Goal: Transaction & Acquisition: Obtain resource

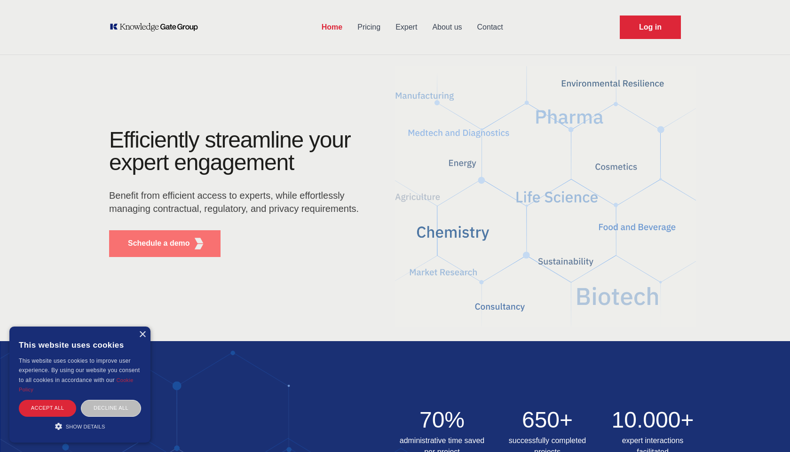
click at [168, 243] on p "Schedule a demo" at bounding box center [159, 243] width 62 height 11
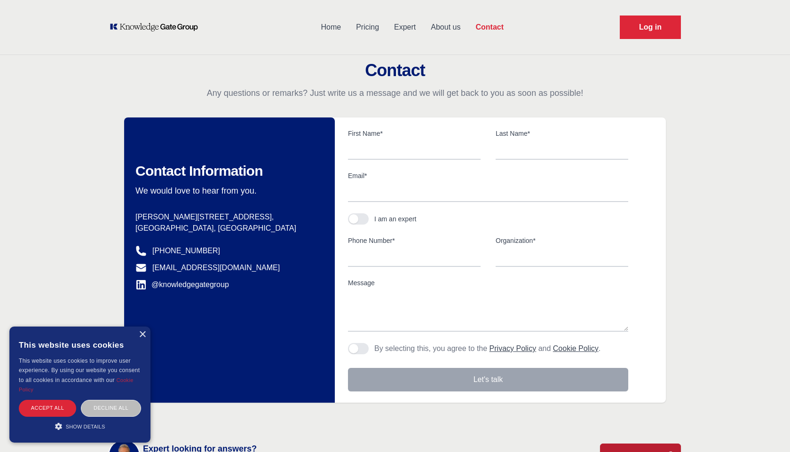
click at [336, 21] on link "Home" at bounding box center [330, 27] width 35 height 24
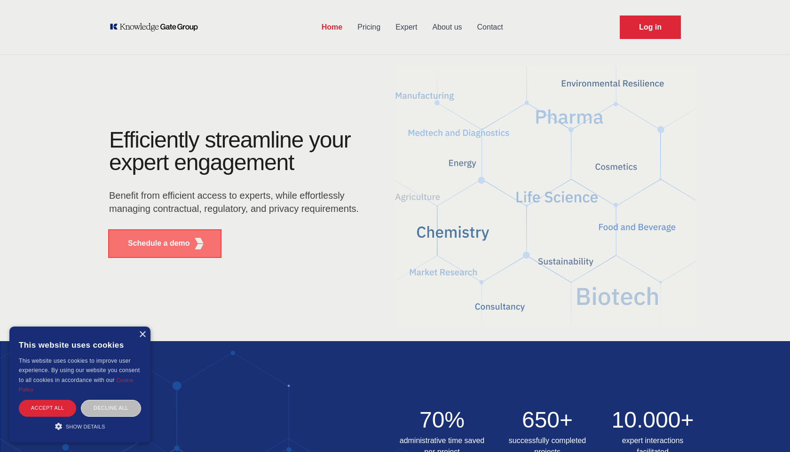
click at [172, 240] on p "Schedule a demo" at bounding box center [159, 243] width 62 height 11
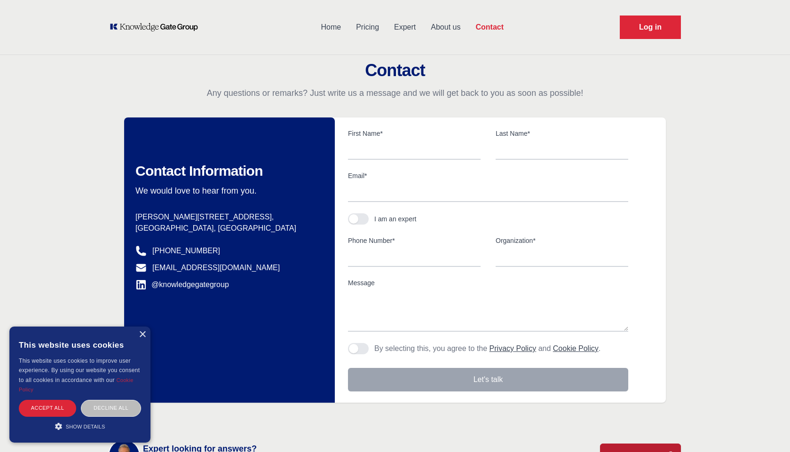
click at [137, 335] on div "This website uses cookies" at bounding box center [80, 345] width 122 height 23
click at [144, 335] on div "×" at bounding box center [142, 334] width 7 height 7
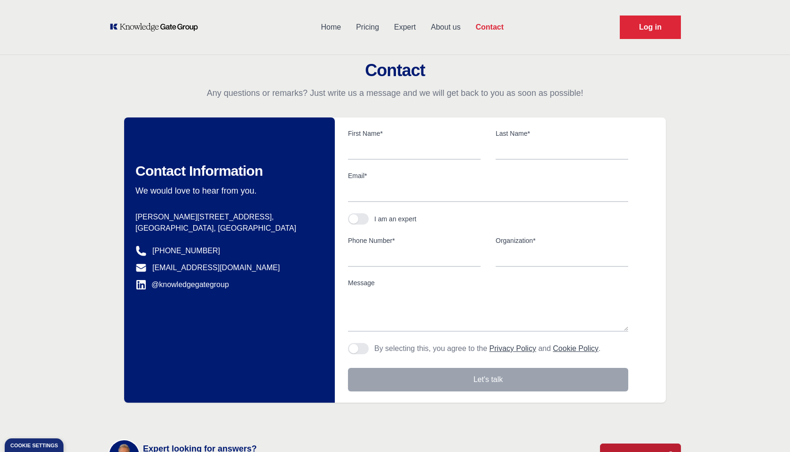
click at [334, 29] on link "Home" at bounding box center [330, 27] width 35 height 24
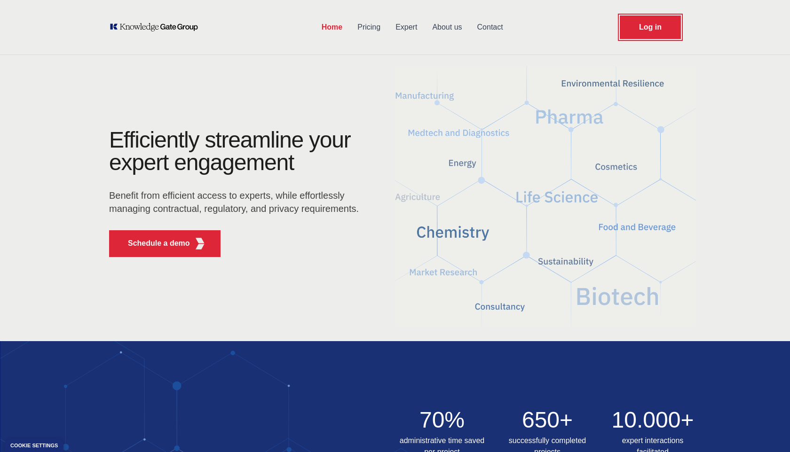
click at [646, 33] on link "Log in" at bounding box center [650, 28] width 61 height 24
click at [707, 75] on div "Efficiently streamline your expert engagement Benefit from efficient access to …" at bounding box center [395, 196] width 790 height 271
click at [491, 29] on link "Contact" at bounding box center [490, 27] width 41 height 24
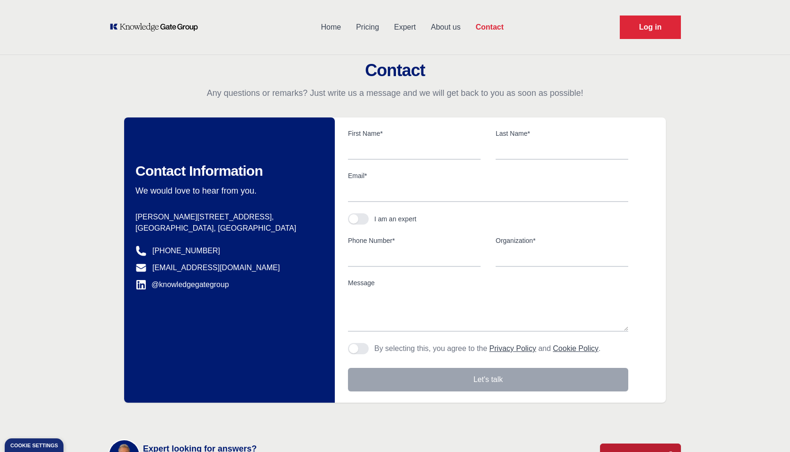
click at [334, 33] on link "Home" at bounding box center [330, 27] width 35 height 24
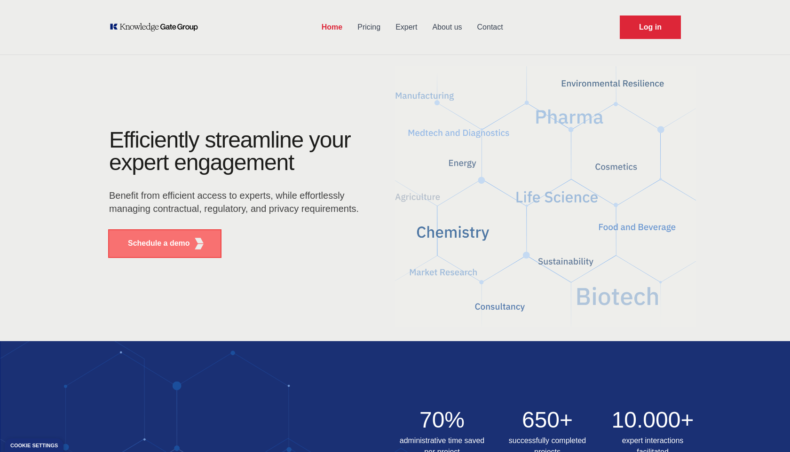
click at [207, 239] on button "Schedule a demo" at bounding box center [164, 243] width 111 height 27
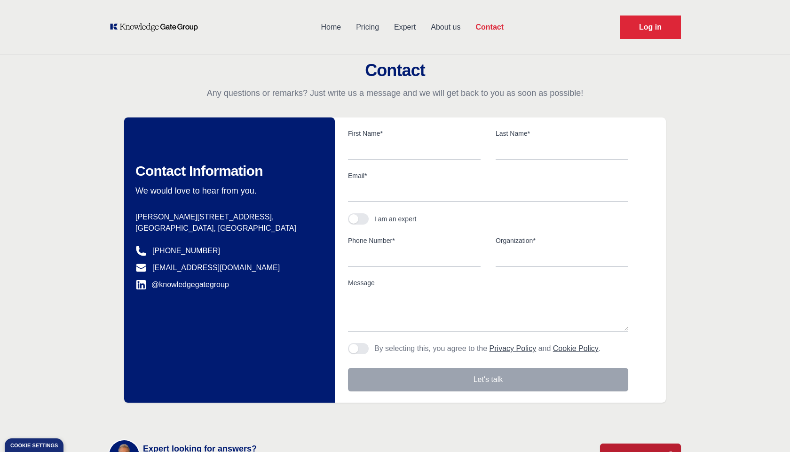
click at [321, 23] on link "Home" at bounding box center [330, 27] width 35 height 24
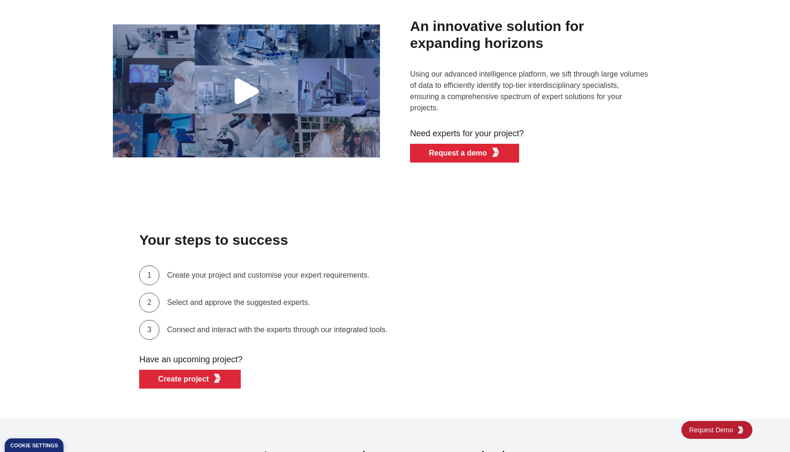
scroll to position [2515, 0]
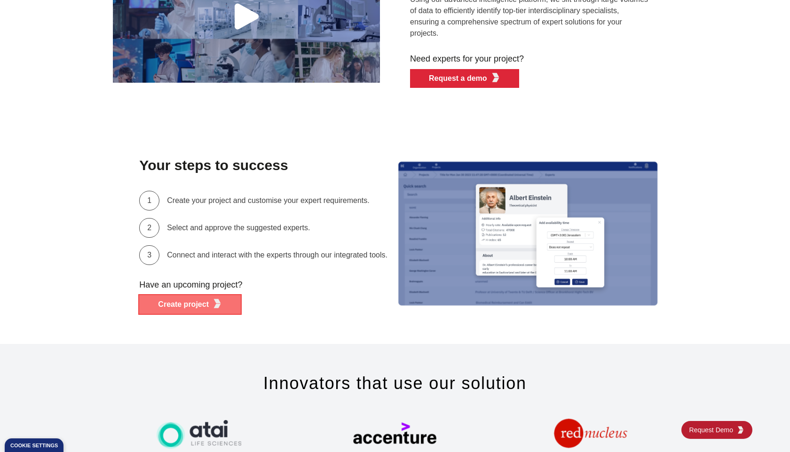
click at [220, 299] on img "button" at bounding box center [216, 303] width 9 height 9
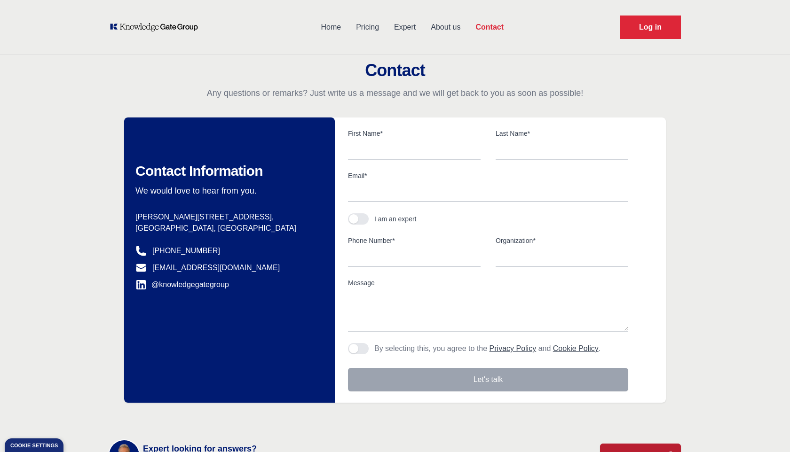
click at [334, 24] on link "Home" at bounding box center [330, 27] width 35 height 24
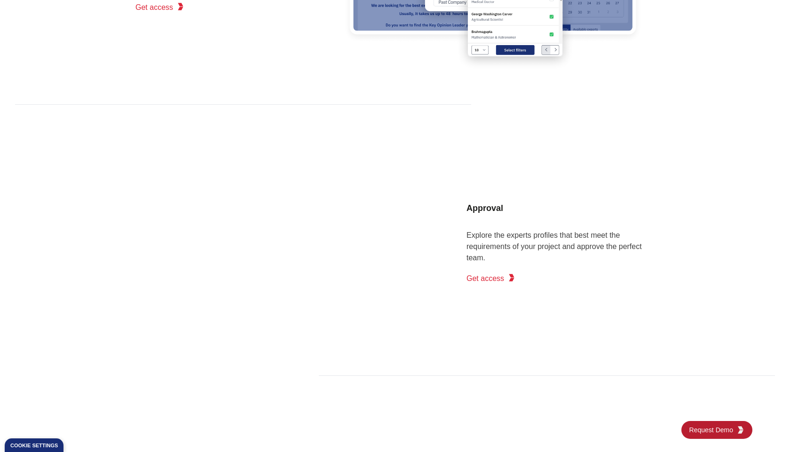
scroll to position [1026, 0]
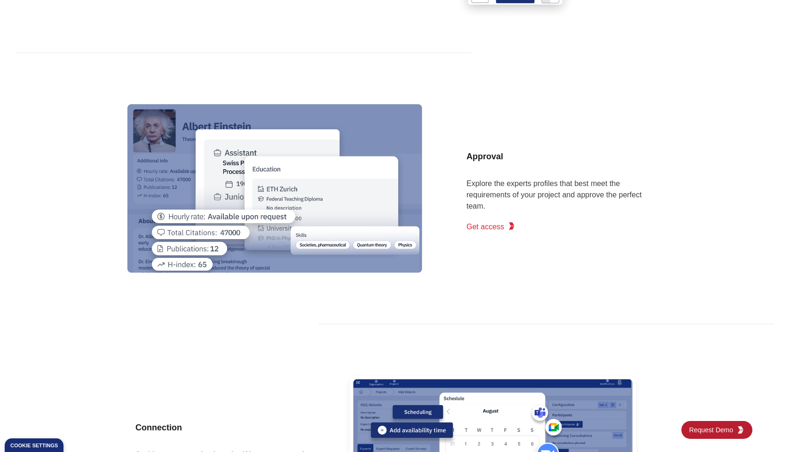
click at [487, 231] on span "Get access" at bounding box center [485, 226] width 38 height 11
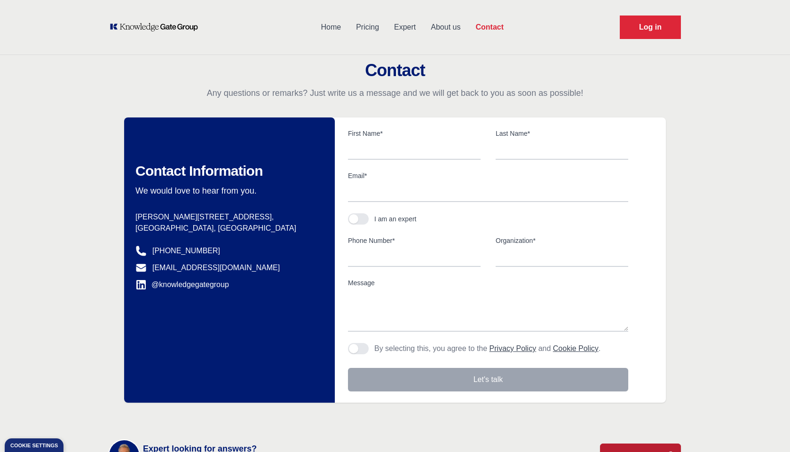
click at [335, 30] on link "Home" at bounding box center [330, 27] width 35 height 24
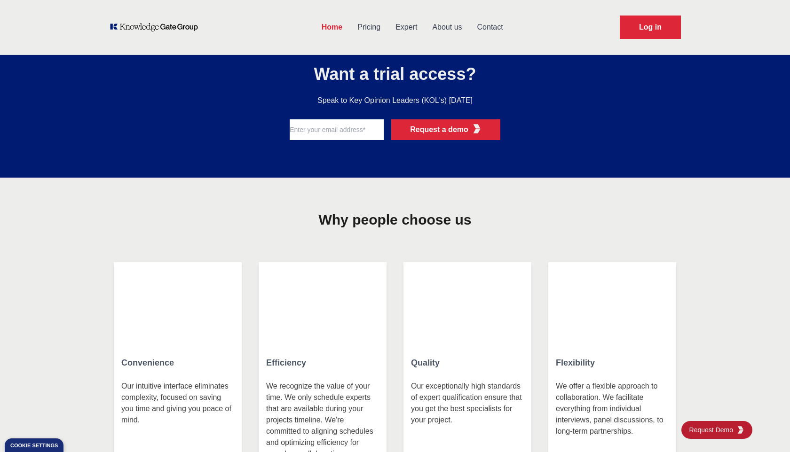
scroll to position [1837, 0]
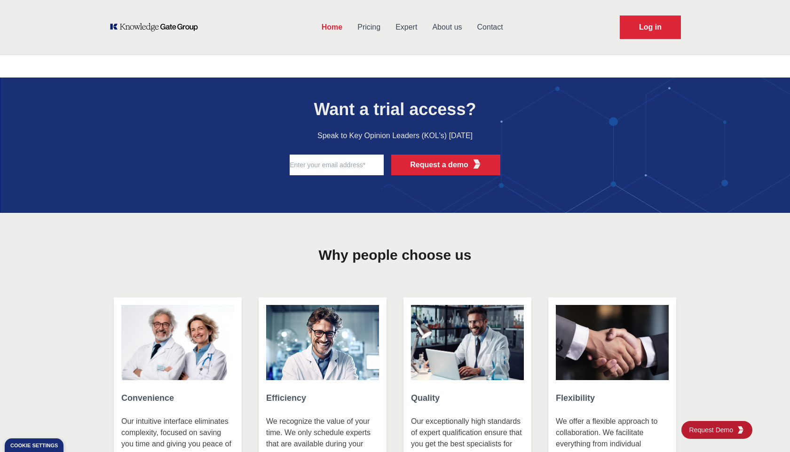
click at [349, 169] on input "text" at bounding box center [337, 165] width 94 height 21
click at [433, 171] on button "Request a demo" at bounding box center [445, 165] width 109 height 21
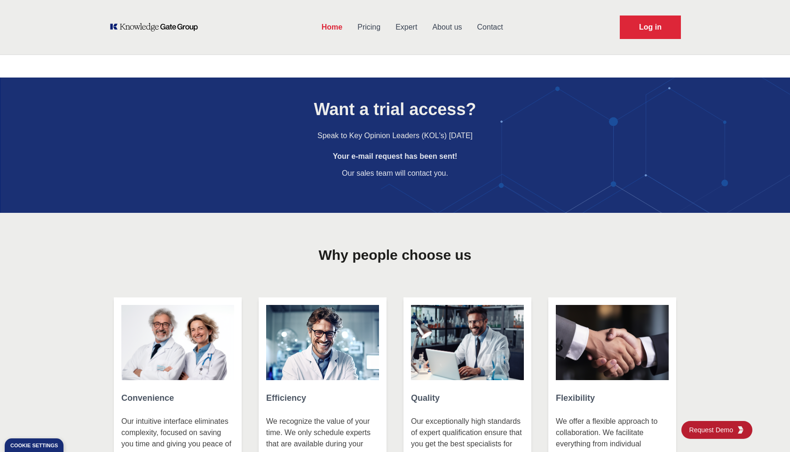
click at [438, 184] on div at bounding box center [395, 163] width 125 height 60
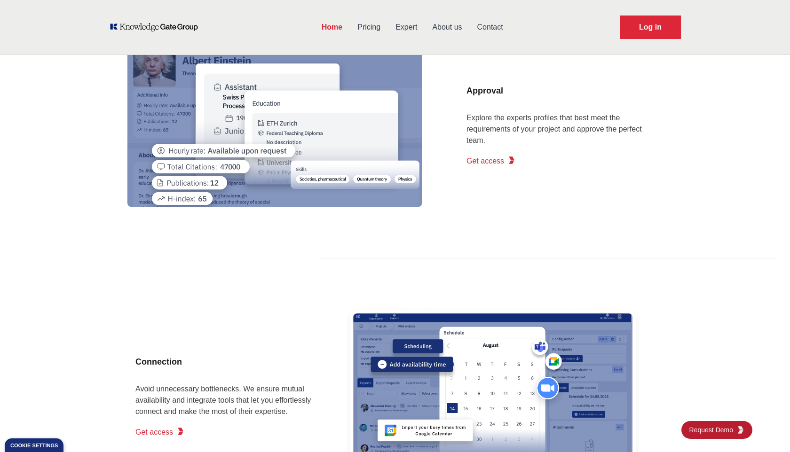
scroll to position [0, 0]
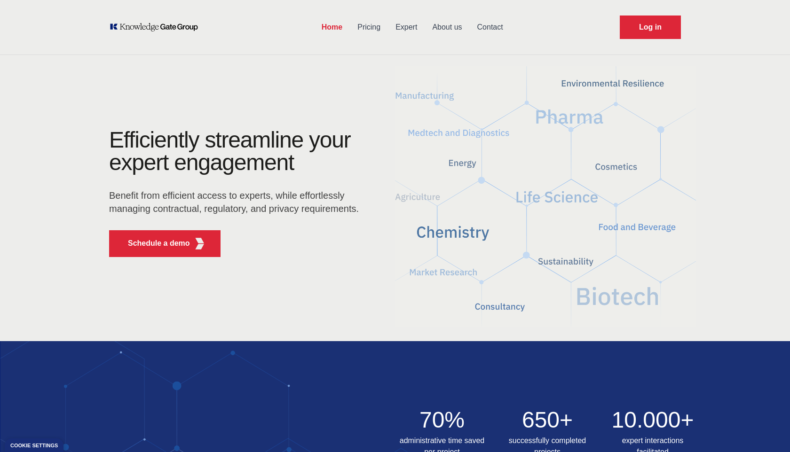
click at [338, 29] on link "Home" at bounding box center [332, 27] width 36 height 24
